Goal: Find specific fact: Find specific fact

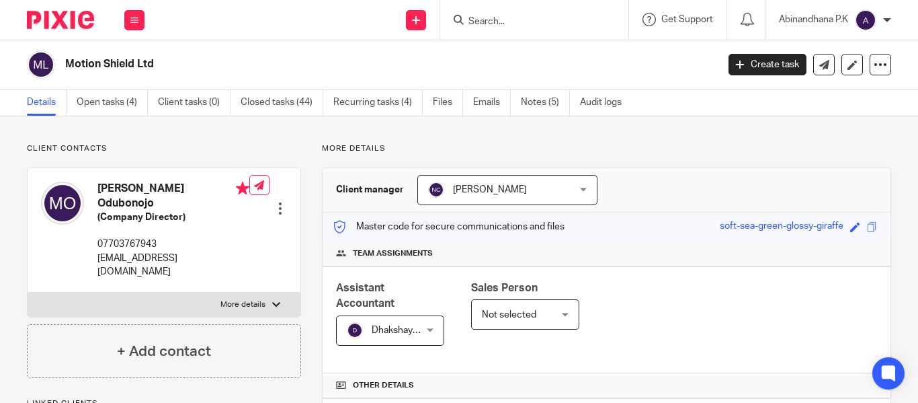
click at [483, 22] on input "Search" at bounding box center [527, 22] width 121 height 12
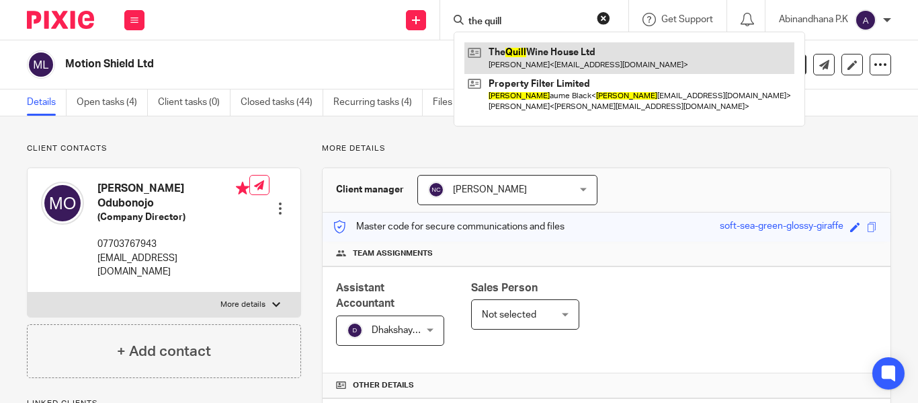
type input "the quill"
click at [531, 54] on link at bounding box center [629, 57] width 330 height 31
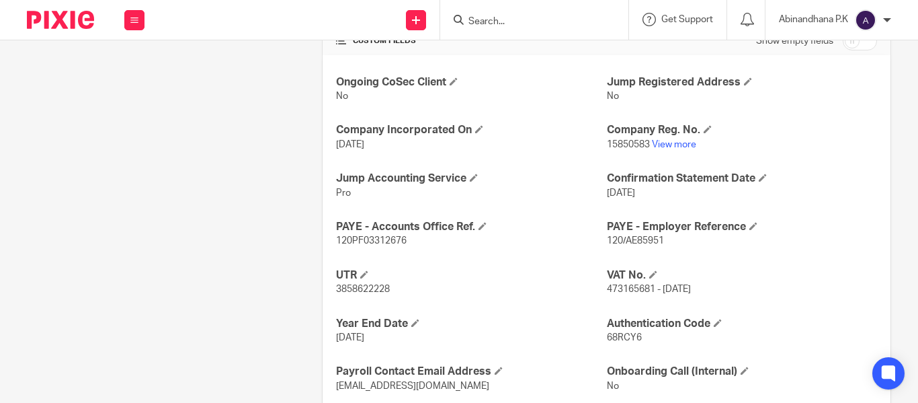
scroll to position [480, 0]
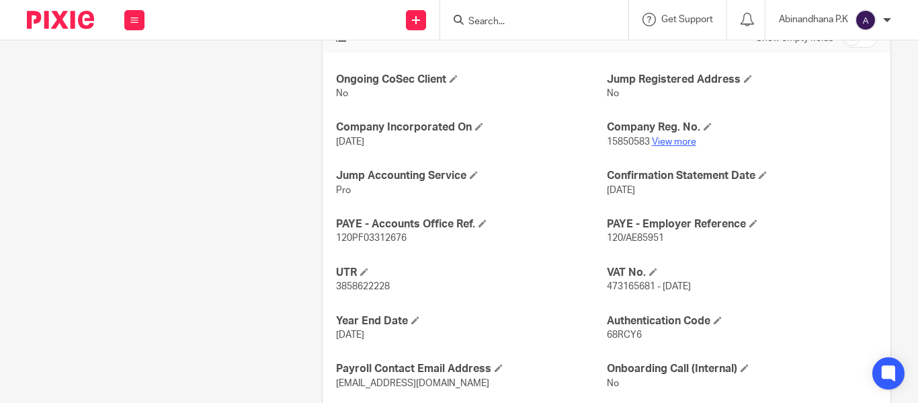
click at [667, 137] on link "View more" at bounding box center [674, 141] width 44 height 9
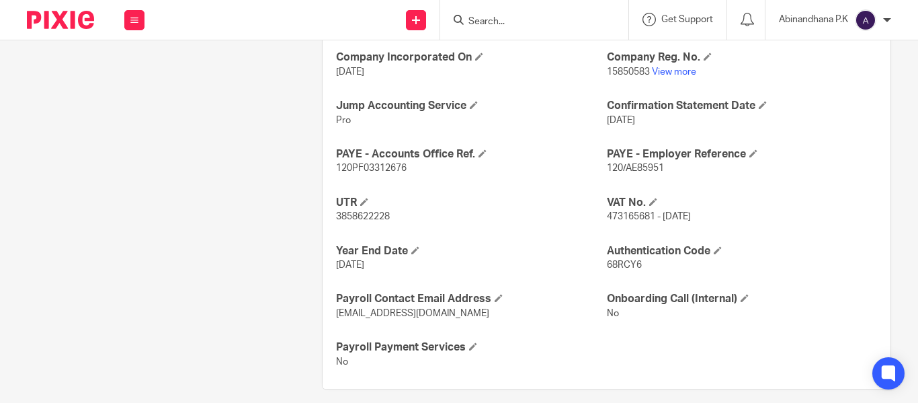
click at [622, 163] on span "120/AE85951" at bounding box center [635, 167] width 57 height 9
copy p "120/AE85951"
click at [368, 163] on div "Ongoing CoSec Client No Jump Registered Address No Company Incorporated On 22 J…" at bounding box center [607, 186] width 568 height 406
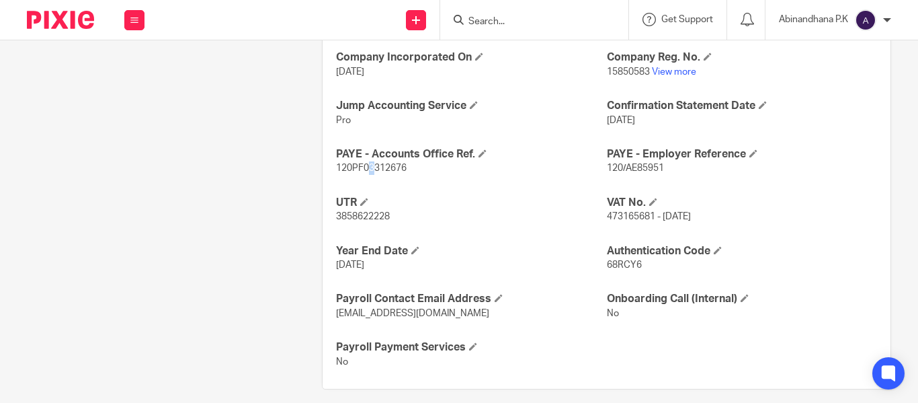
click at [368, 163] on div "Ongoing CoSec Client No Jump Registered Address No Company Incorporated On 22 J…" at bounding box center [607, 186] width 568 height 406
copy p "120PF03312676"
